Goal: Navigation & Orientation: Find specific page/section

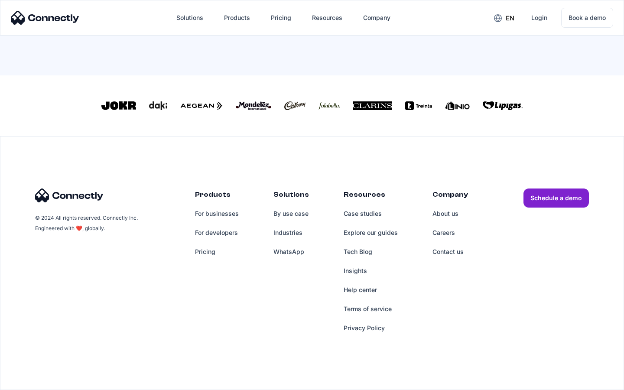
scroll to position [380, 0]
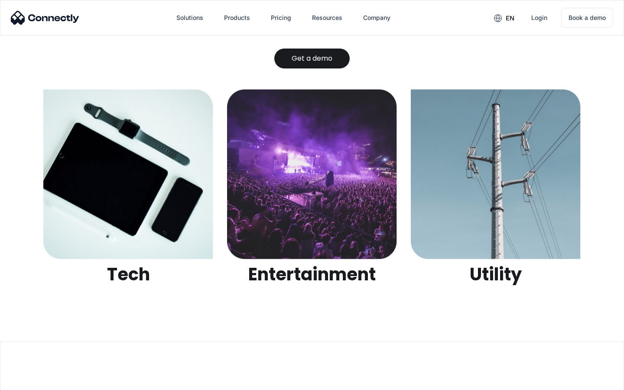
scroll to position [2735, 0]
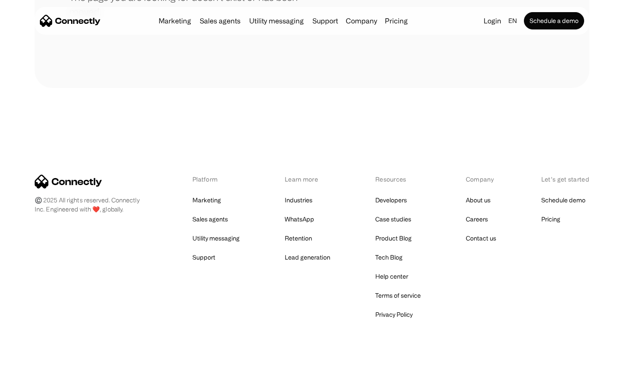
scroll to position [158, 0]
